Goal: Information Seeking & Learning: Learn about a topic

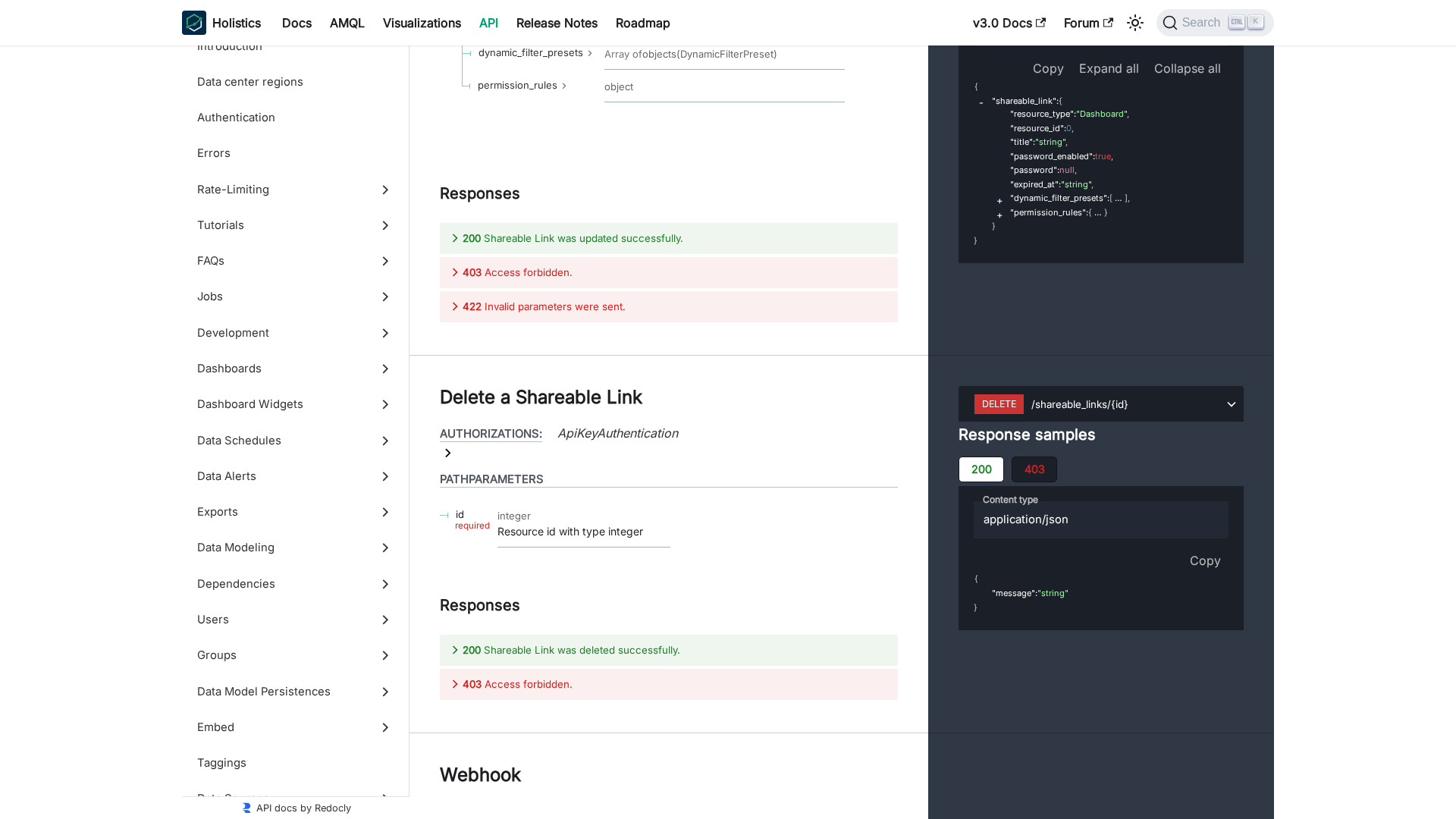
scroll to position [65130, 0]
